Goal: Navigation & Orientation: Find specific page/section

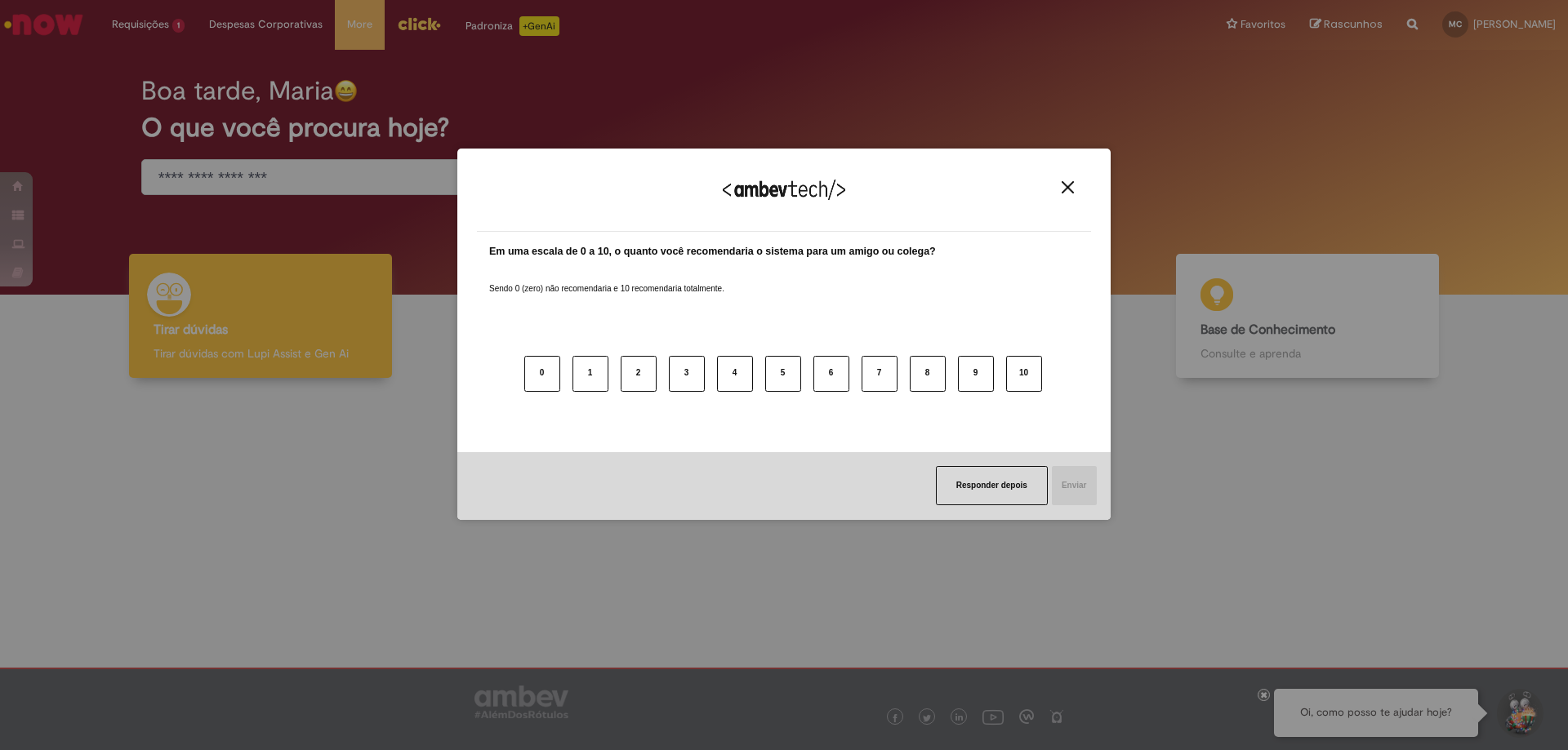
click at [1061, 187] on button "Close" at bounding box center [1068, 187] width 22 height 14
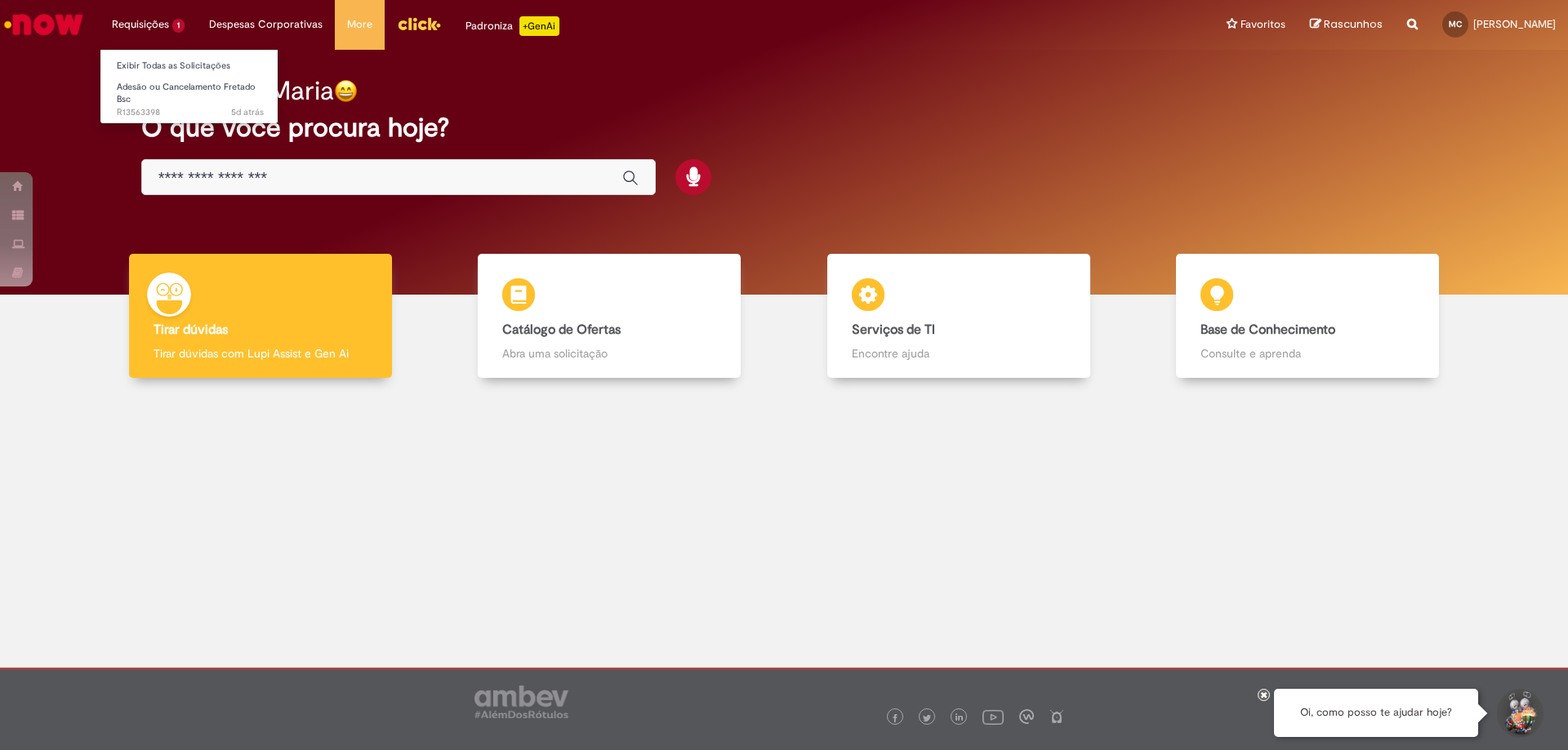
click at [155, 27] on li "Requisições 1 Exibir Todas as Solicitações Adesão ou Cancelamento Fretado Bsc 5…" at bounding box center [148, 25] width 97 height 49
click at [156, 73] on link "Exibir Todas as Solicitações" at bounding box center [190, 65] width 179 height 18
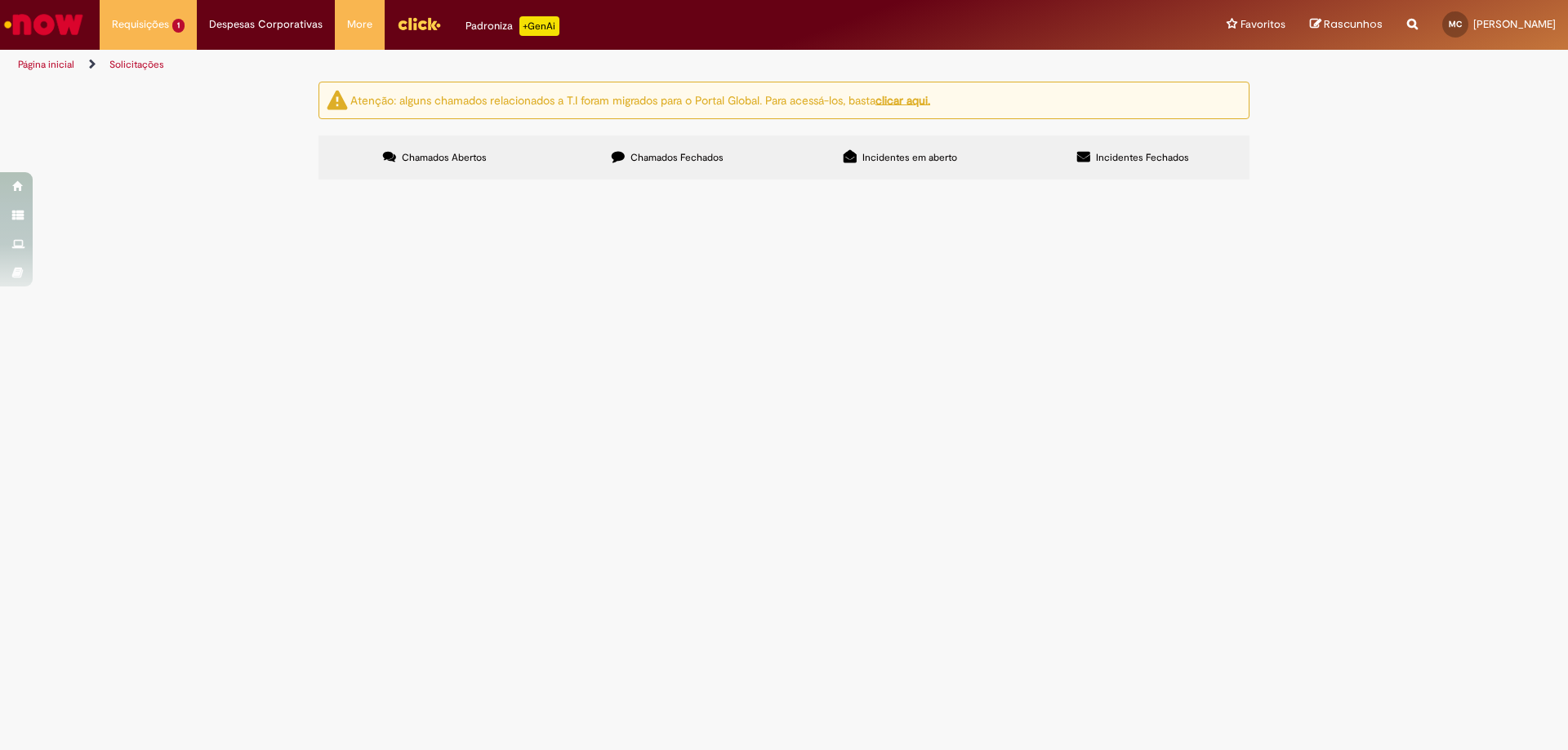
click at [404, 31] on img "Menu Cabeçalho" at bounding box center [419, 23] width 44 height 25
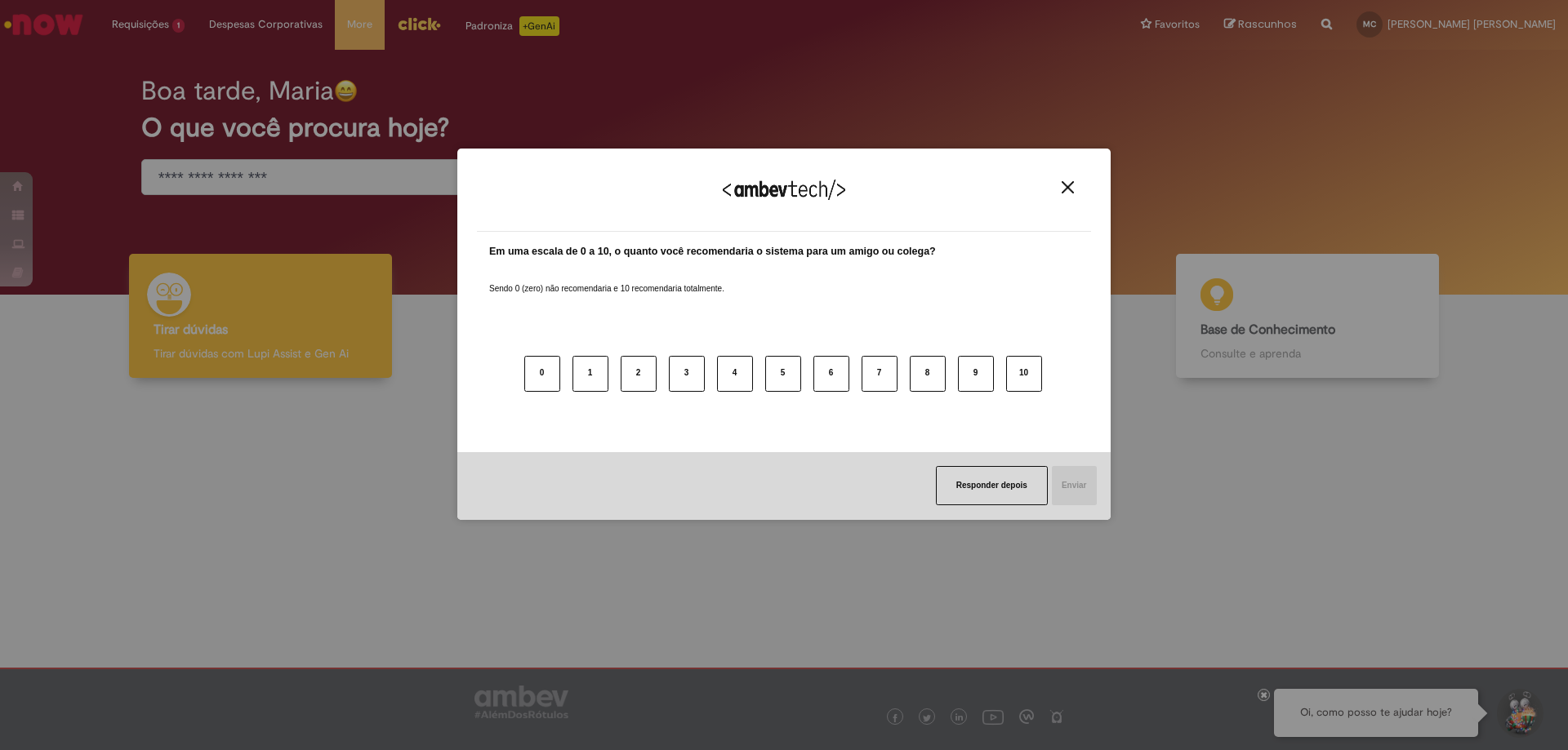
click at [1064, 189] on img "Close" at bounding box center [1067, 187] width 12 height 12
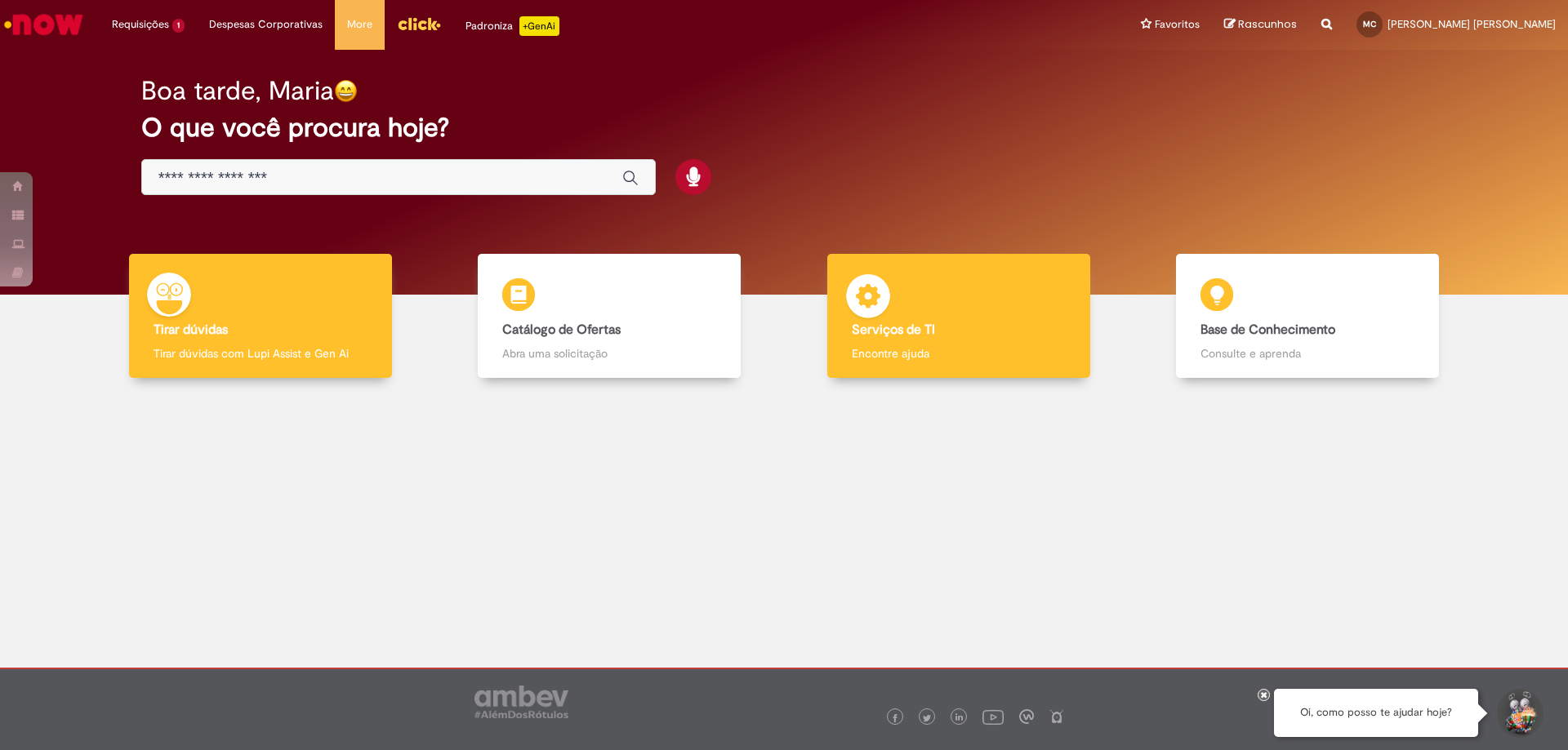
click at [995, 341] on div "Serviços de TI Serviços de TI Encontre ajuda" at bounding box center [958, 316] width 263 height 125
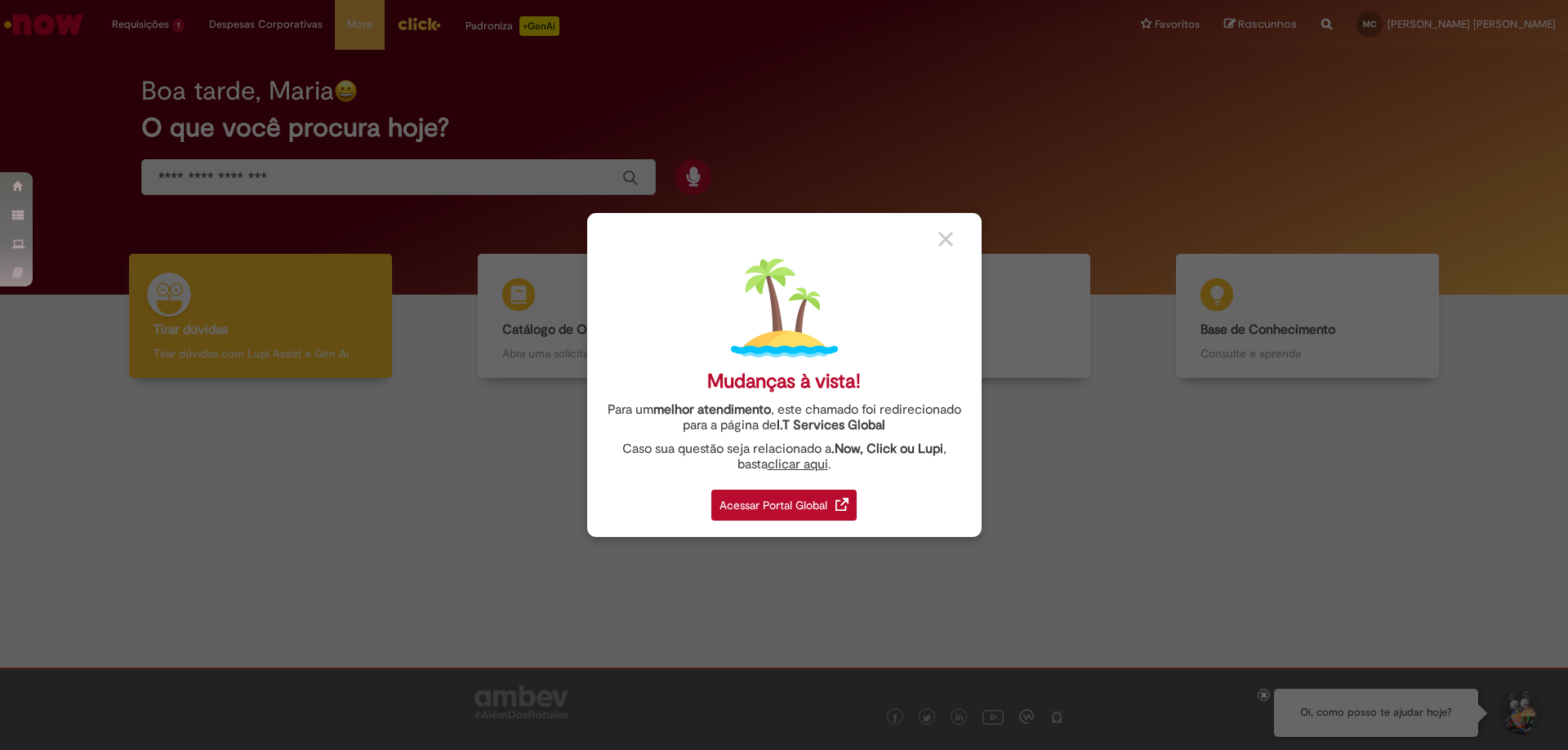
click at [819, 502] on div "Acessar Portal Global" at bounding box center [784, 505] width 145 height 31
